Goal: Check status

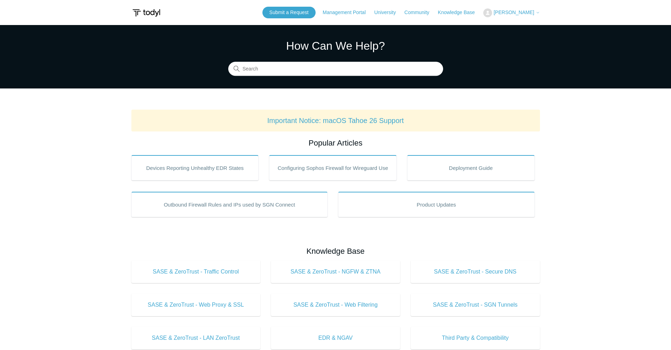
click at [515, 12] on span "[PERSON_NAME]" at bounding box center [513, 13] width 40 height 6
click at [509, 23] on link "My Support Requests" at bounding box center [517, 27] width 69 height 12
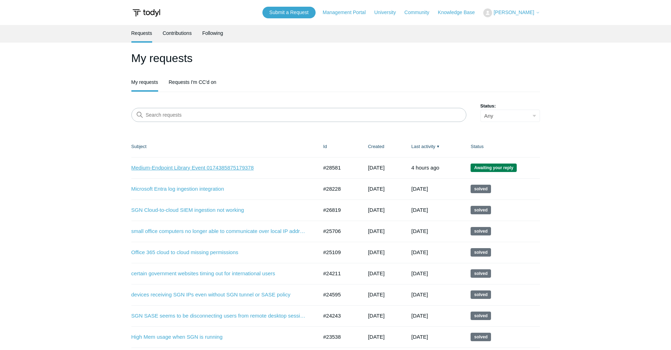
click at [241, 166] on link "Medium-Endpoint Library Event 0174385875179378" at bounding box center [219, 168] width 176 height 8
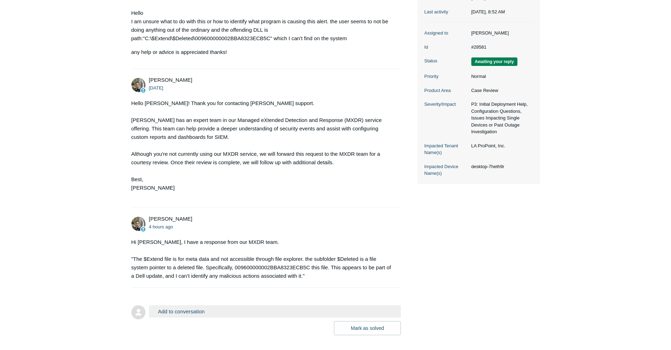
scroll to position [141, 0]
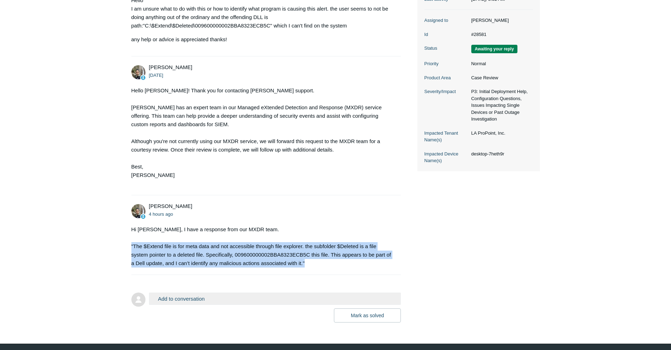
drag, startPoint x: 309, startPoint y: 263, endPoint x: 131, endPoint y: 242, distance: 179.0
click at [131, 242] on div "Hi [PERSON_NAME], I have a response from our MXDR team. "The $Extend file is fo…" at bounding box center [262, 246] width 263 height 42
copy div ""The $Extend file is for meta data and not accessible through file explorer. th…"
